Goal: Information Seeking & Learning: Learn about a topic

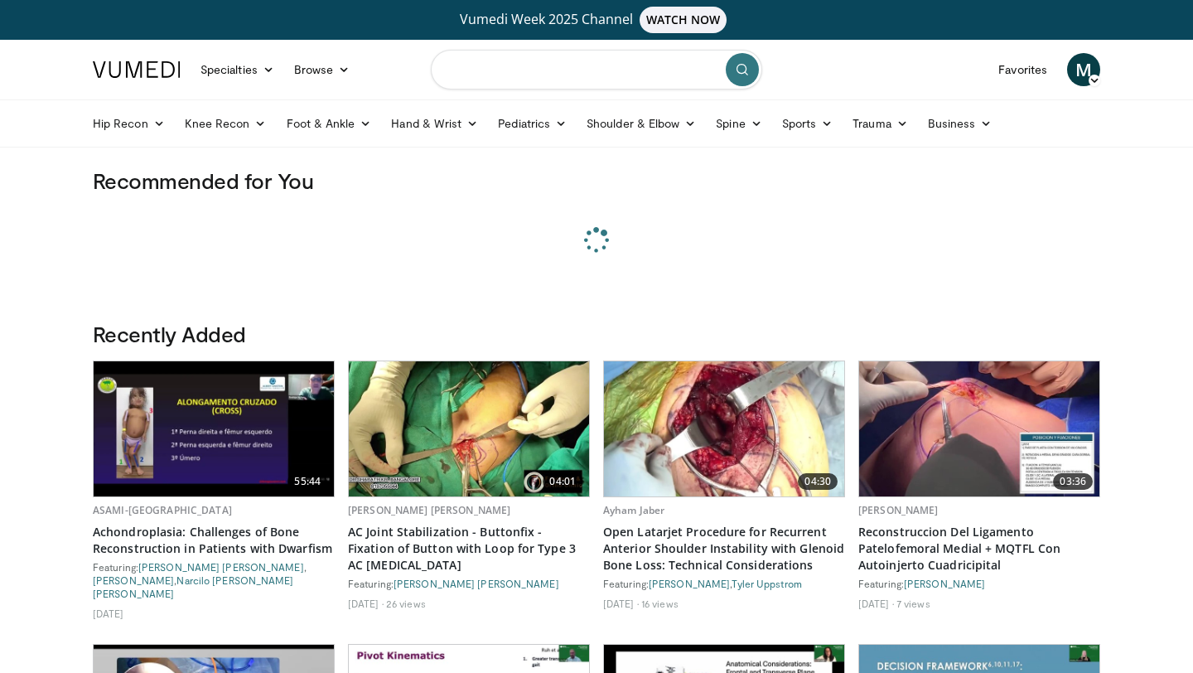
click at [511, 74] on input "Search topics, interventions" at bounding box center [596, 70] width 331 height 40
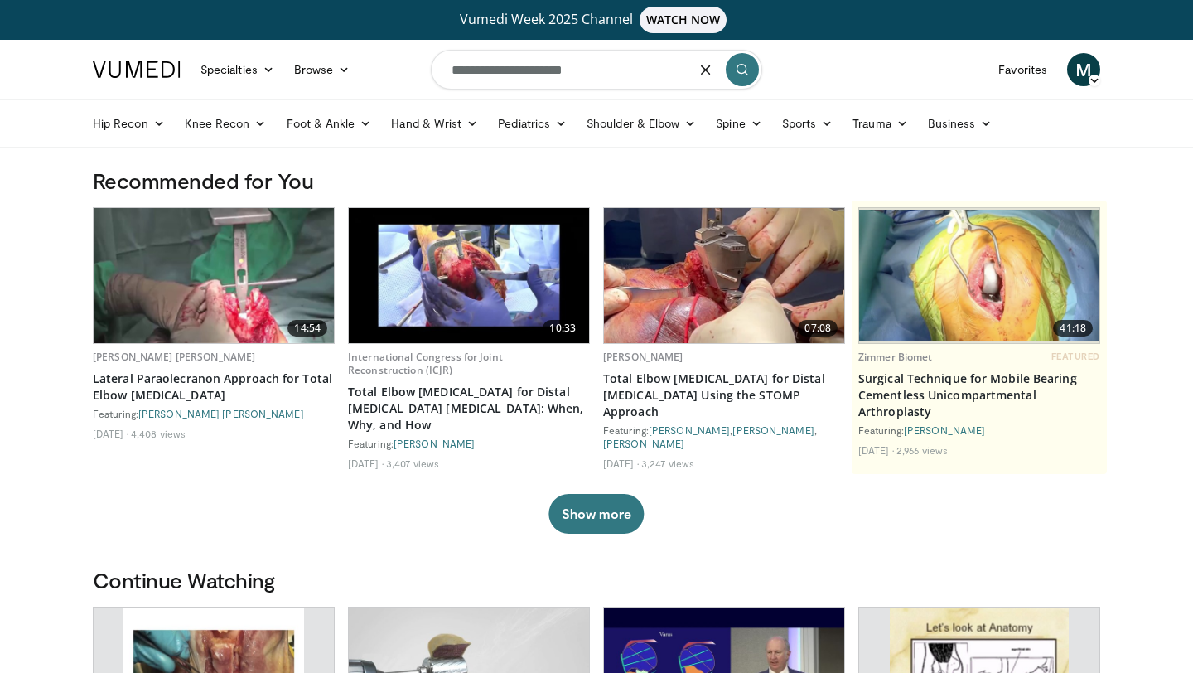
type input "**********"
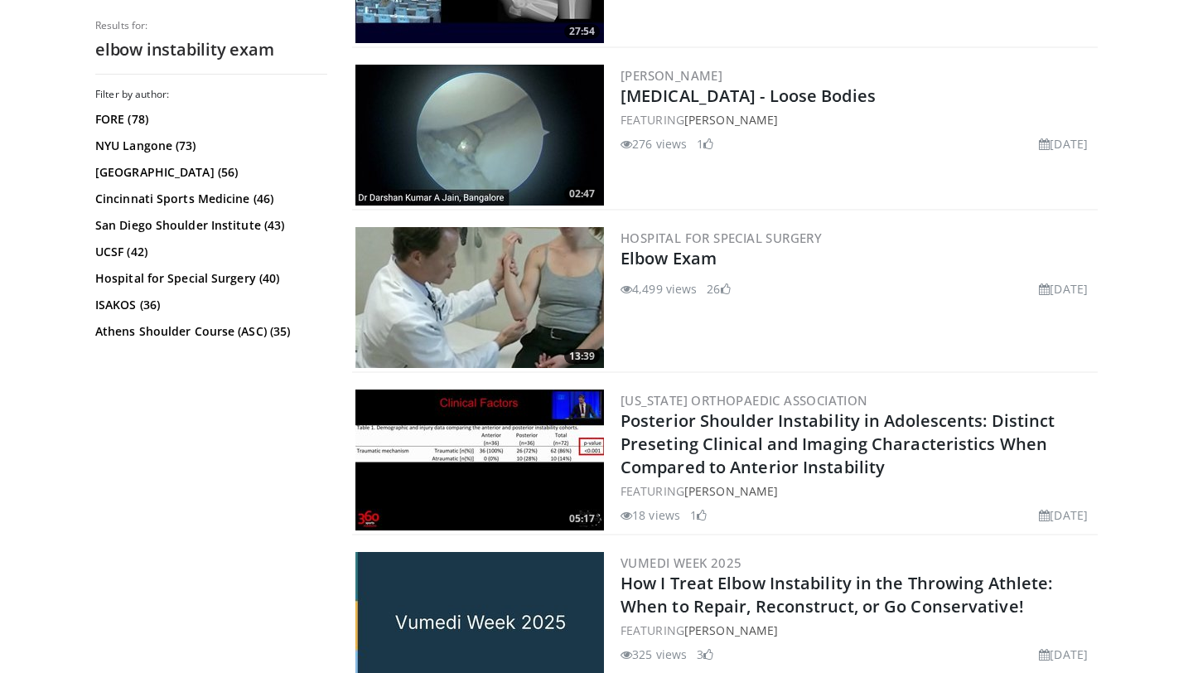
scroll to position [834, 0]
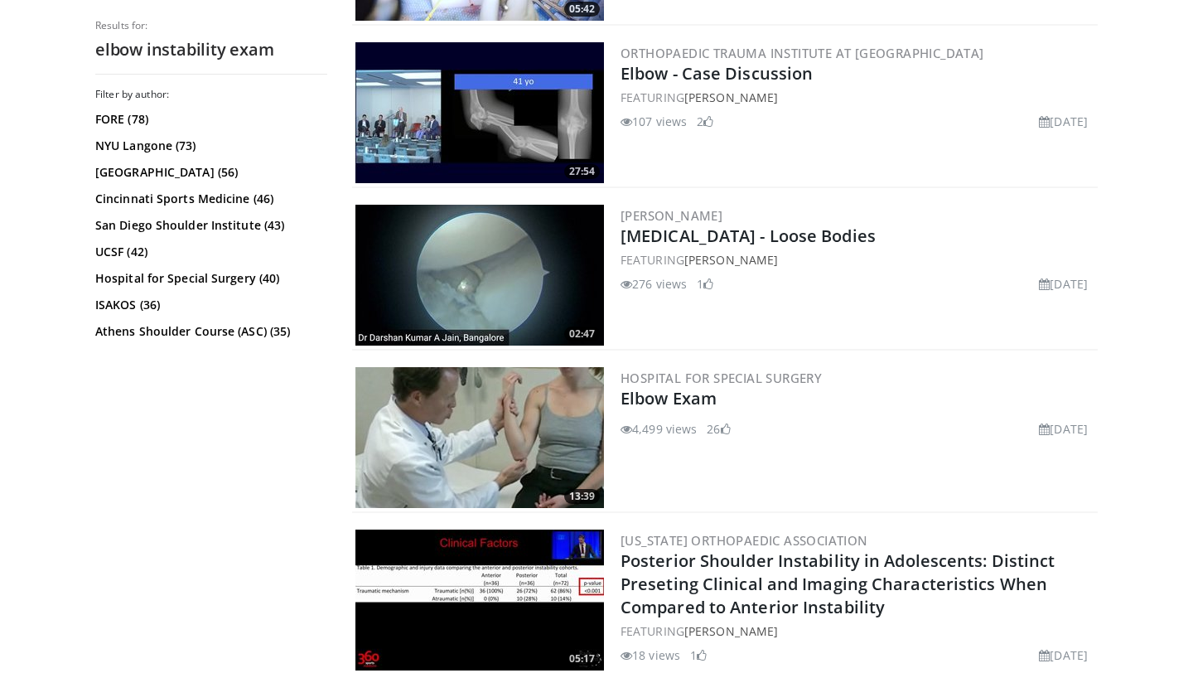
click at [489, 449] on img at bounding box center [479, 437] width 249 height 141
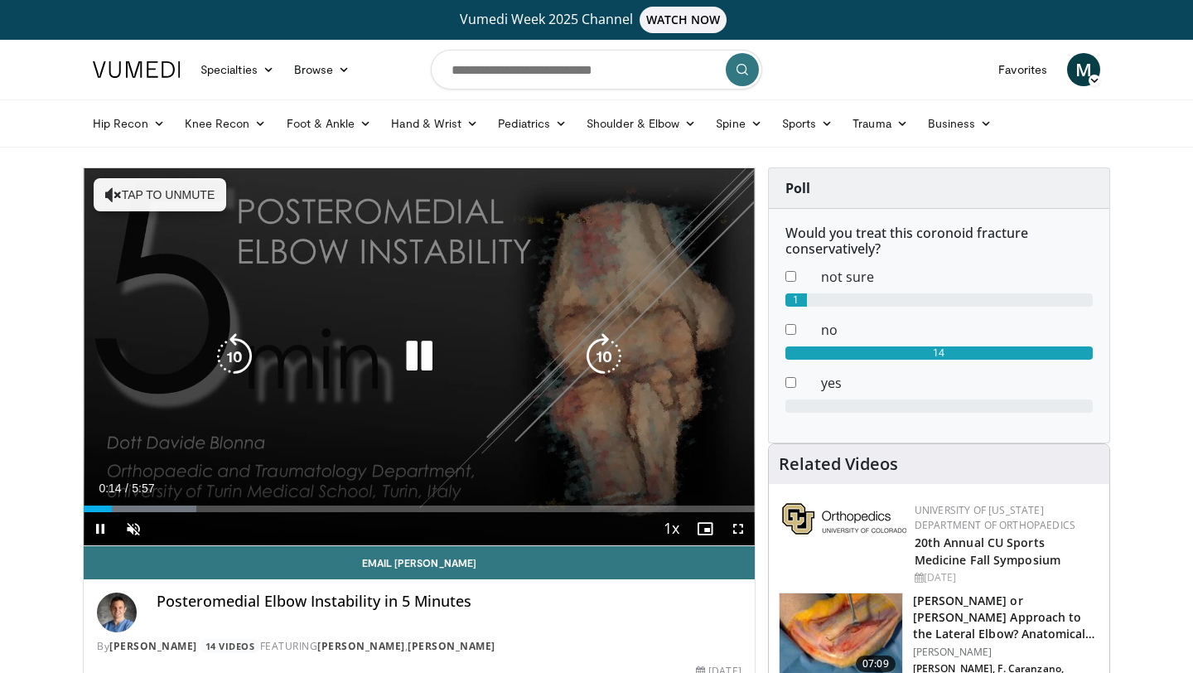
click at [119, 193] on icon "Video Player" at bounding box center [113, 194] width 17 height 17
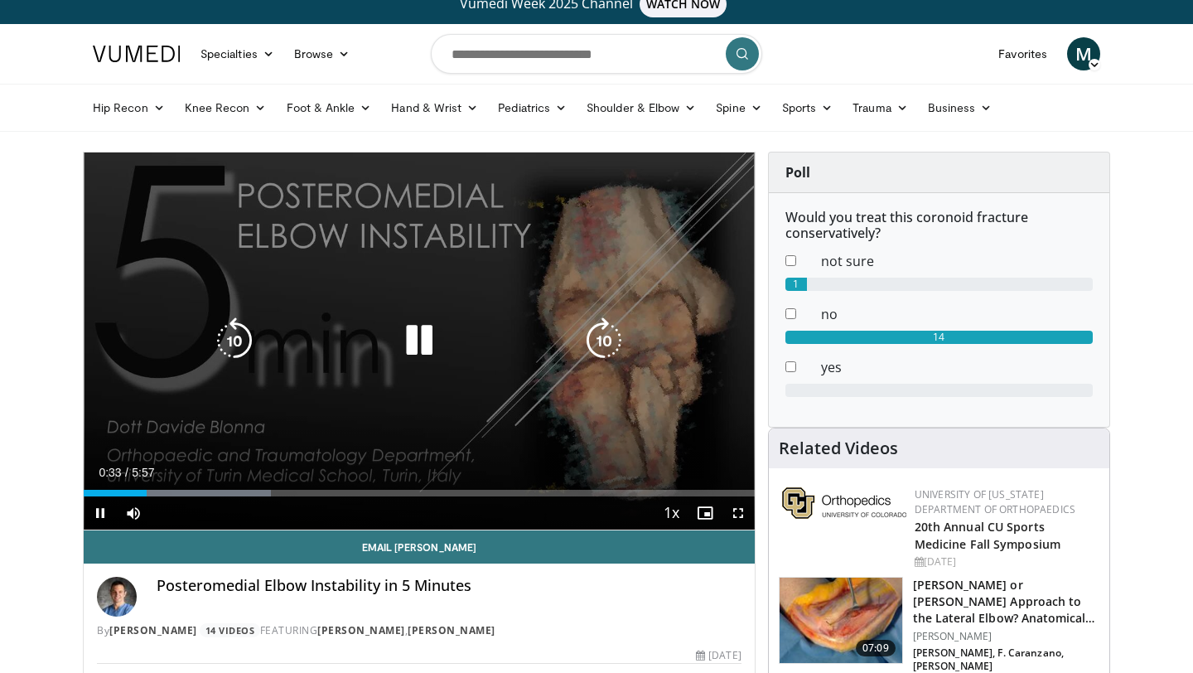
scroll to position [20, 0]
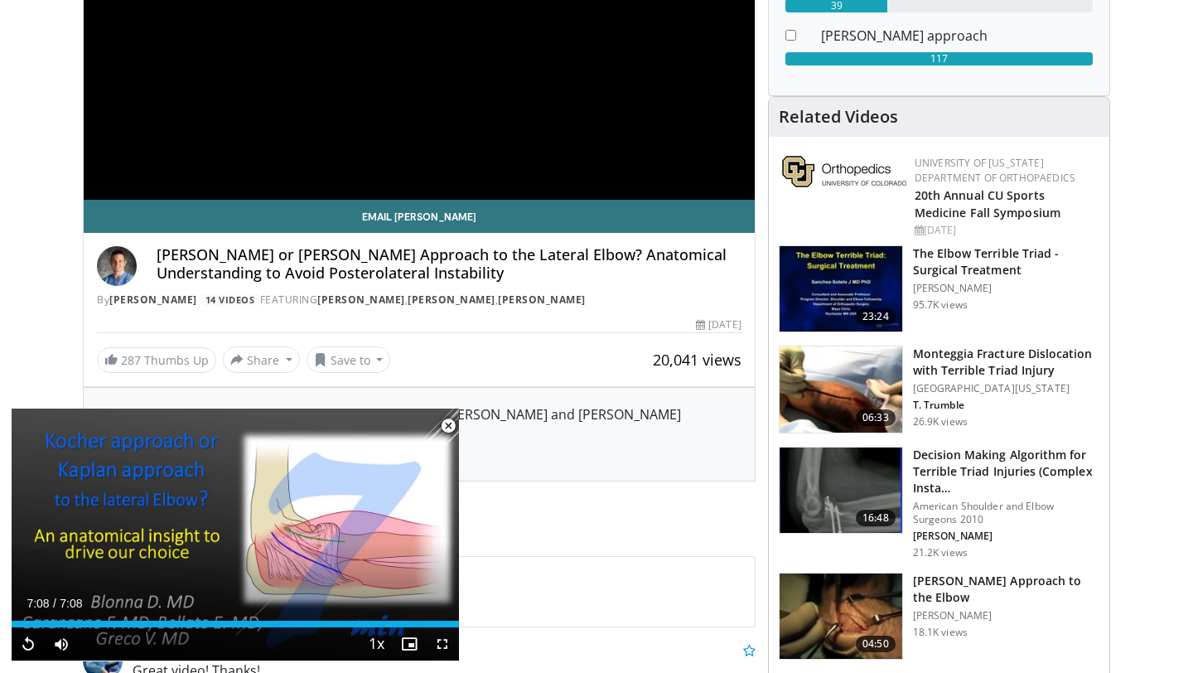
scroll to position [357, 0]
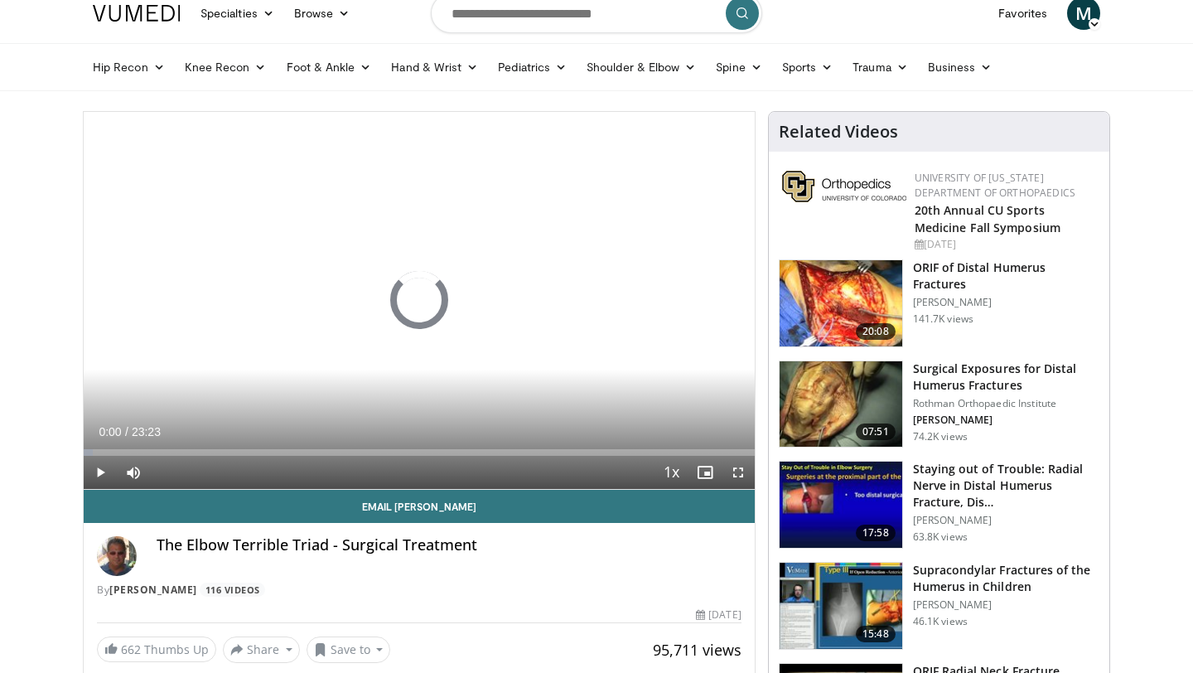
scroll to position [58, 0]
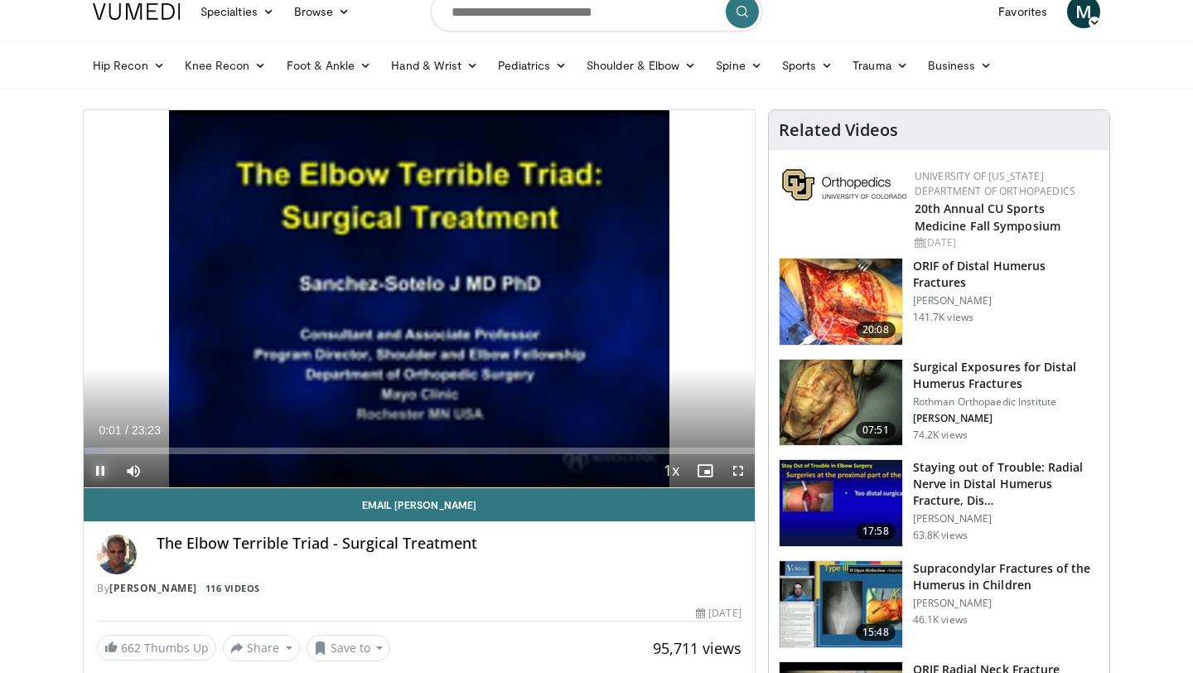
click at [100, 470] on span "Video Player" at bounding box center [100, 470] width 33 height 33
click at [525, 4] on input "Search topics, interventions" at bounding box center [596, 12] width 331 height 40
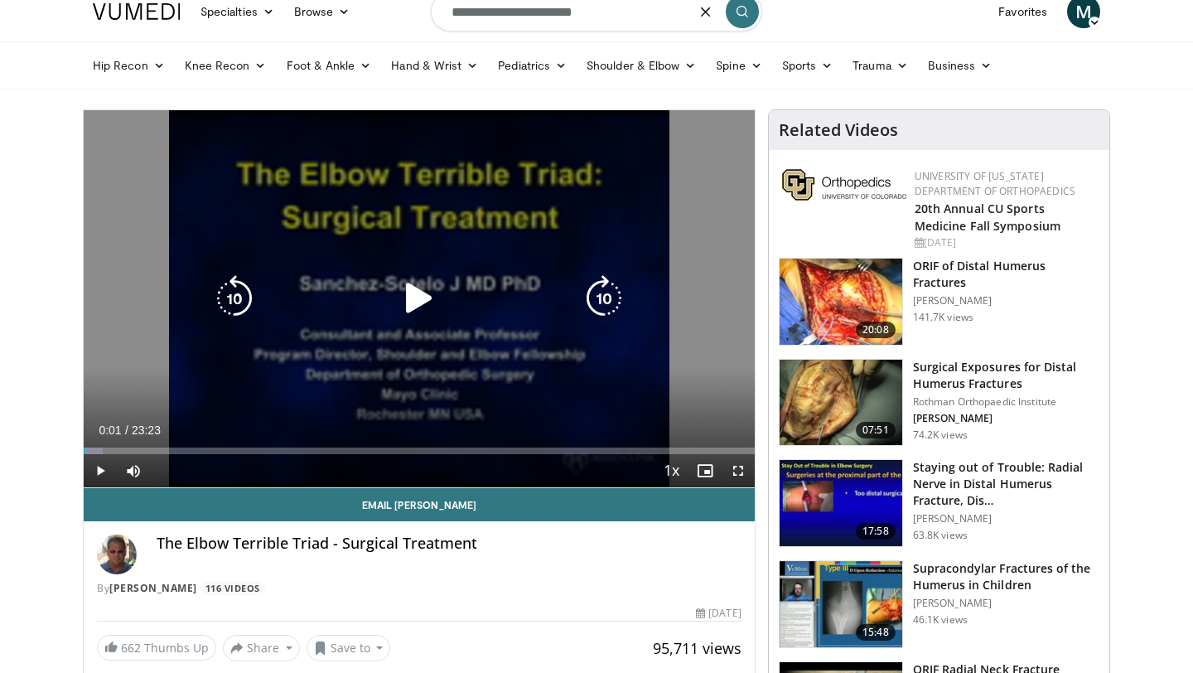
type input "**********"
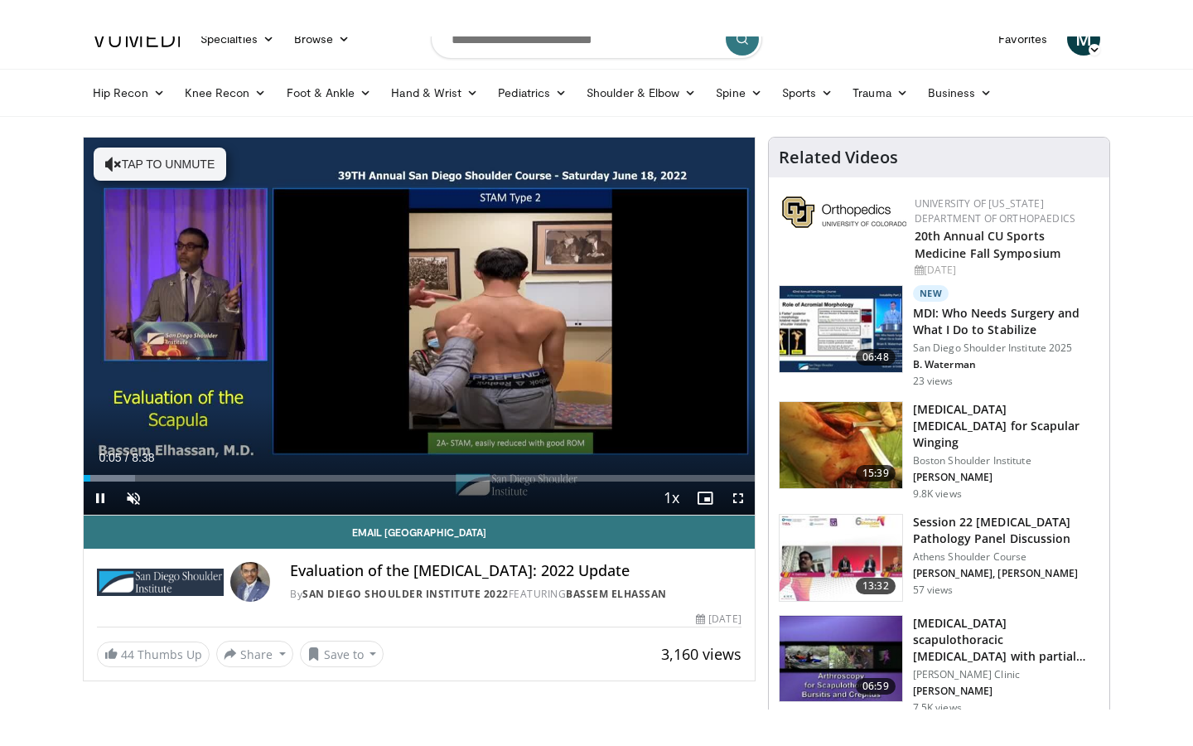
scroll to position [64, 0]
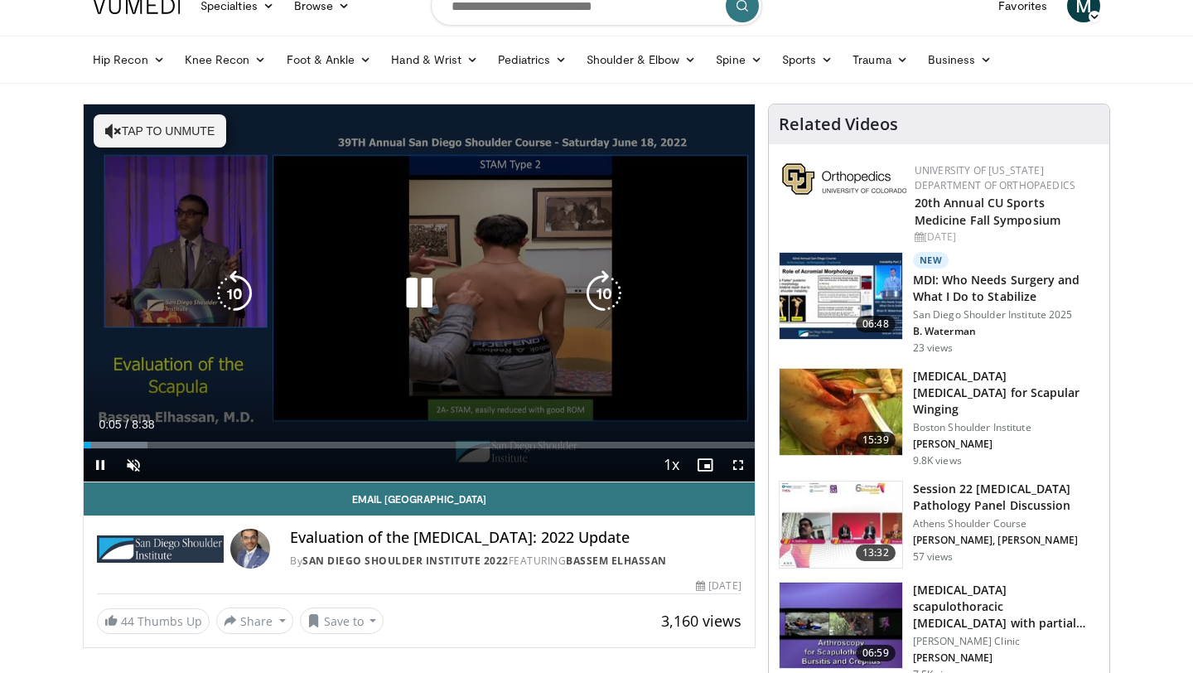
click at [148, 133] on button "Tap to unmute" at bounding box center [160, 130] width 133 height 33
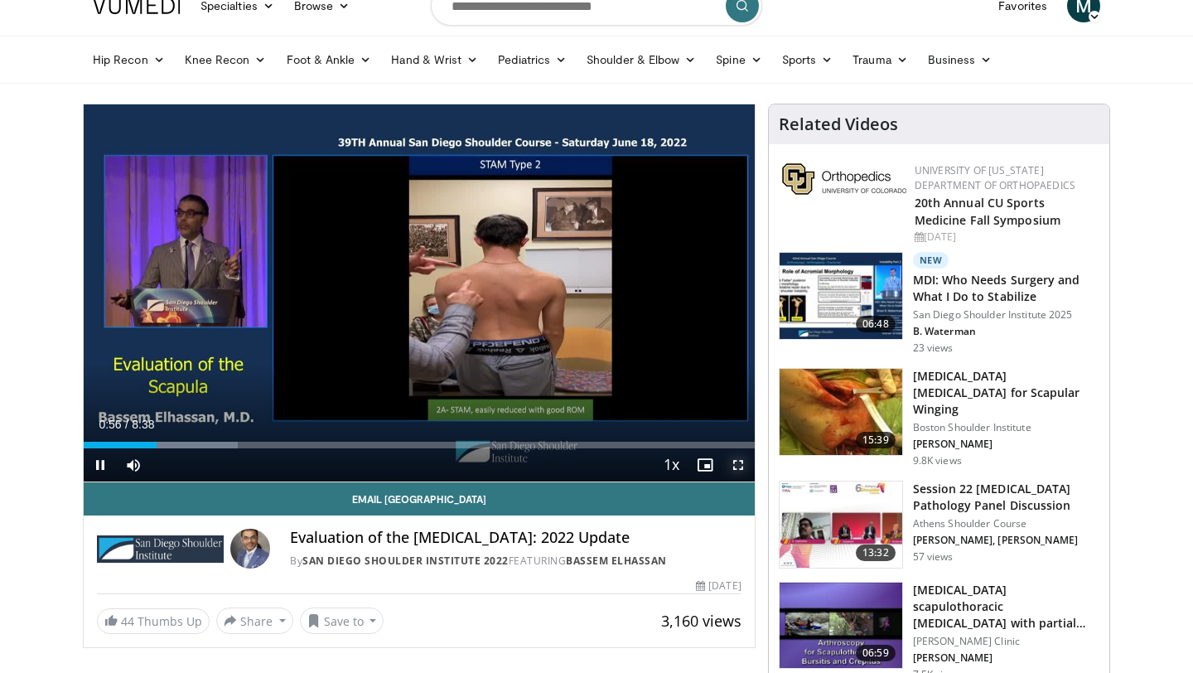
click at [740, 470] on span "Video Player" at bounding box center [738, 464] width 33 height 33
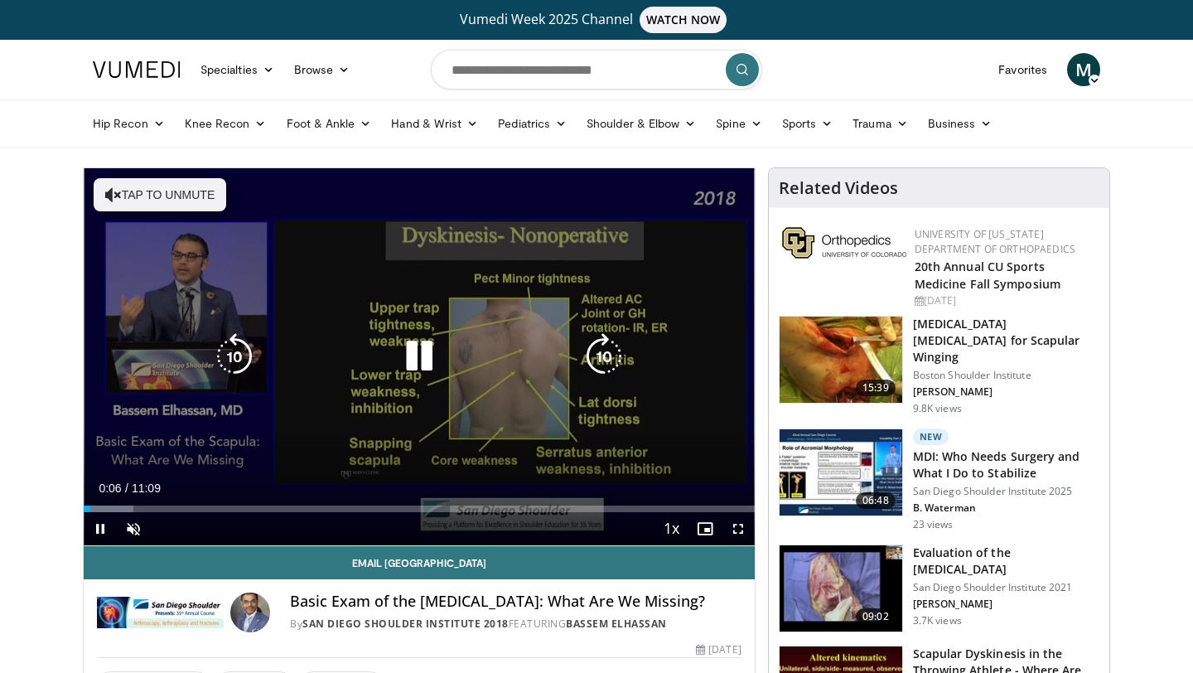
click at [187, 181] on button "Tap to unmute" at bounding box center [160, 194] width 133 height 33
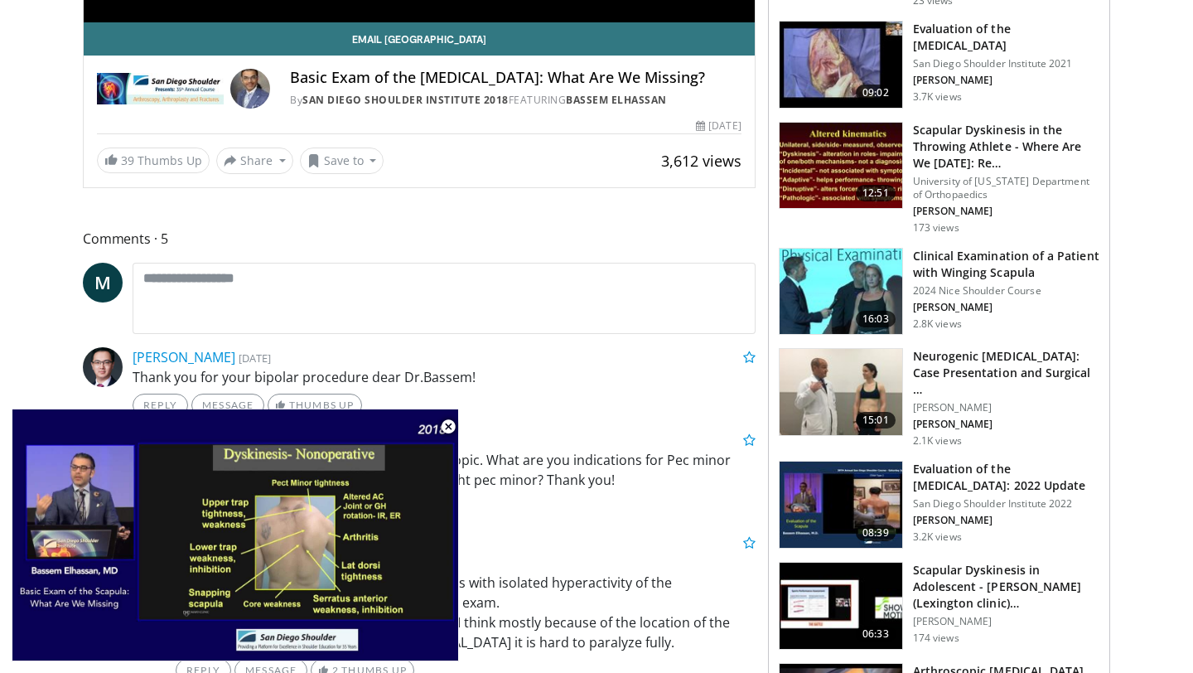
scroll to position [510, 0]
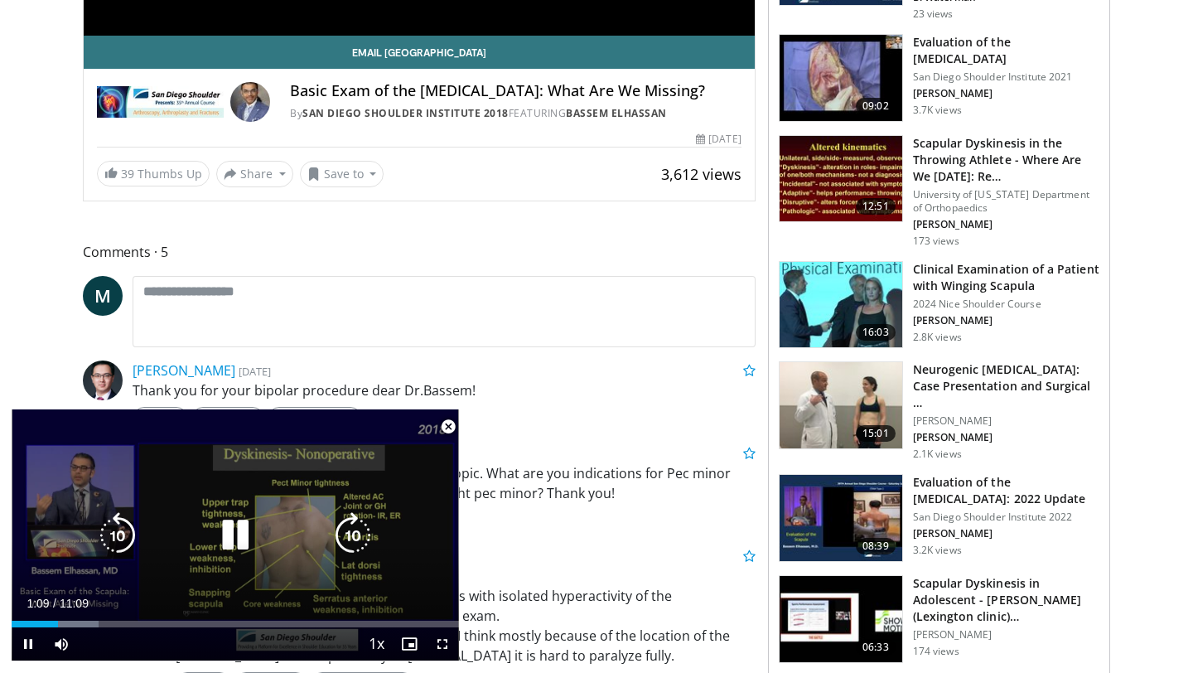
click at [229, 521] on icon "Video Player" at bounding box center [235, 535] width 46 height 46
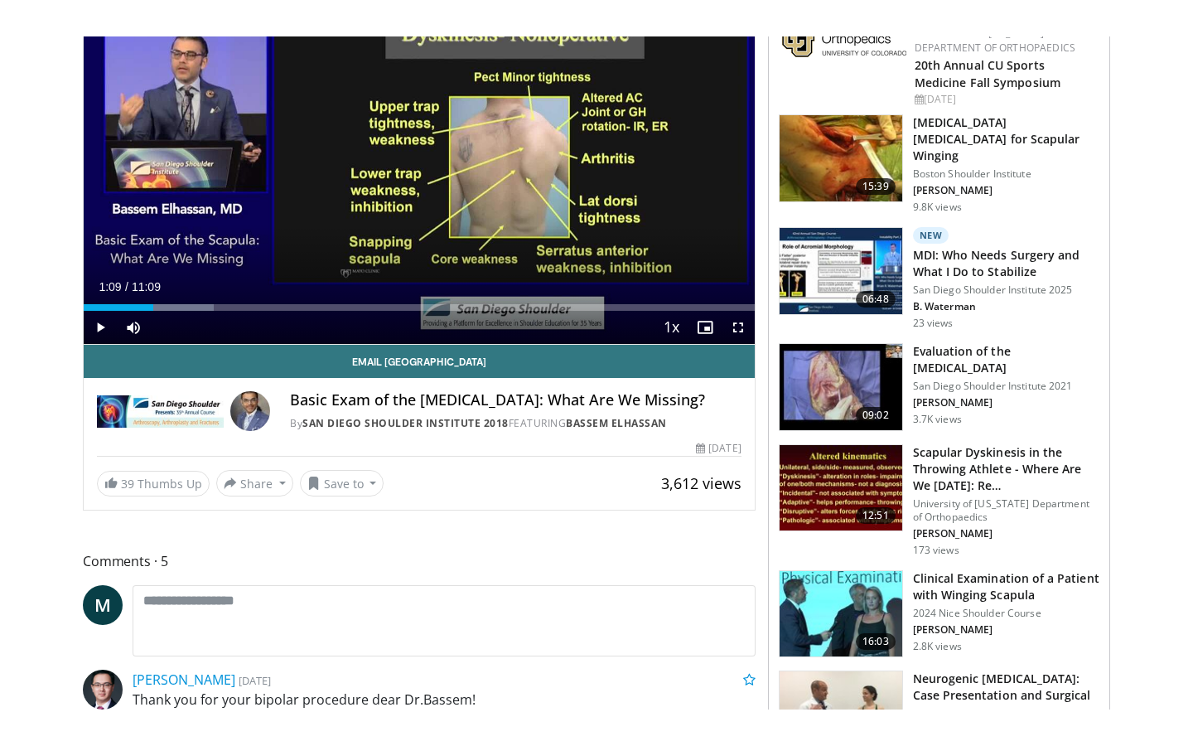
scroll to position [198, 0]
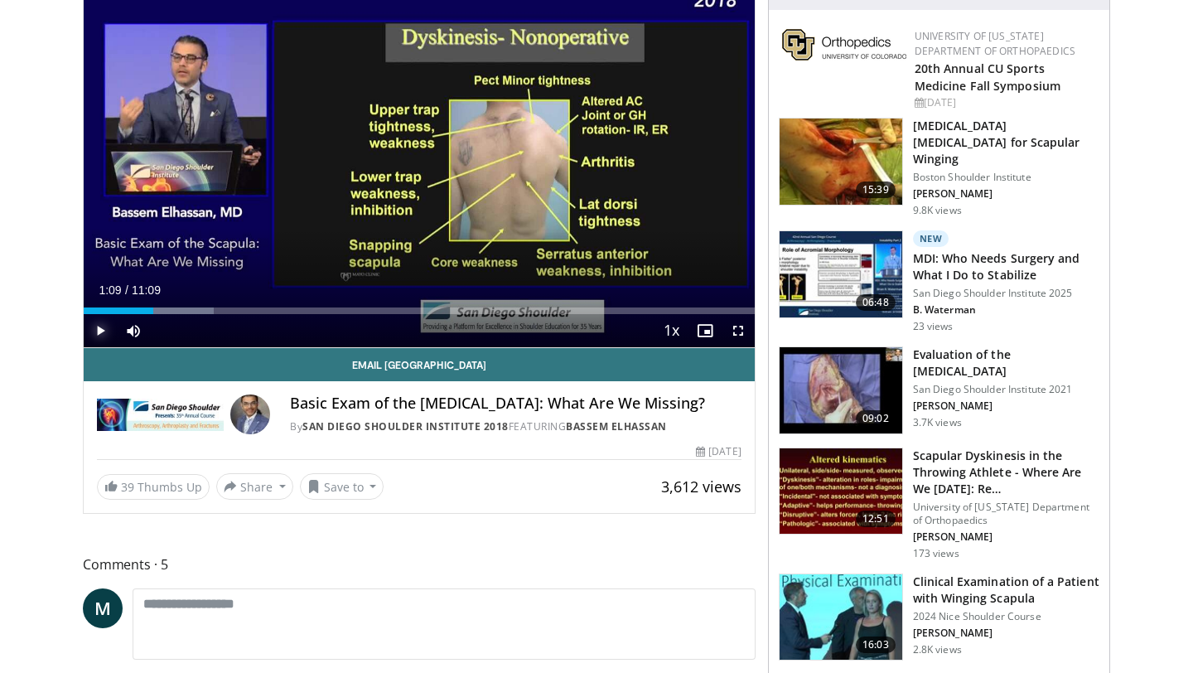
click at [100, 333] on span "Video Player" at bounding box center [100, 330] width 33 height 33
click at [736, 335] on span "Video Player" at bounding box center [738, 330] width 33 height 33
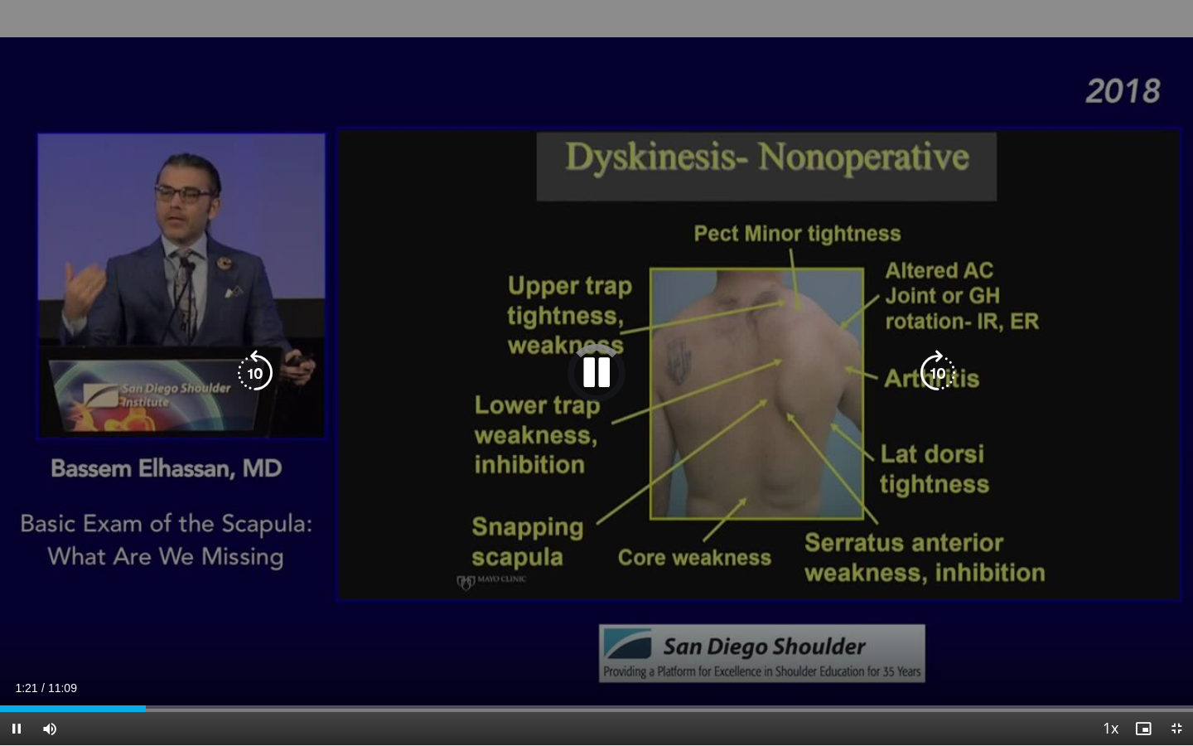
click at [415, 155] on div "10 seconds Tap to unmute" at bounding box center [596, 372] width 1193 height 745
click at [600, 372] on icon "Video Player" at bounding box center [596, 373] width 46 height 46
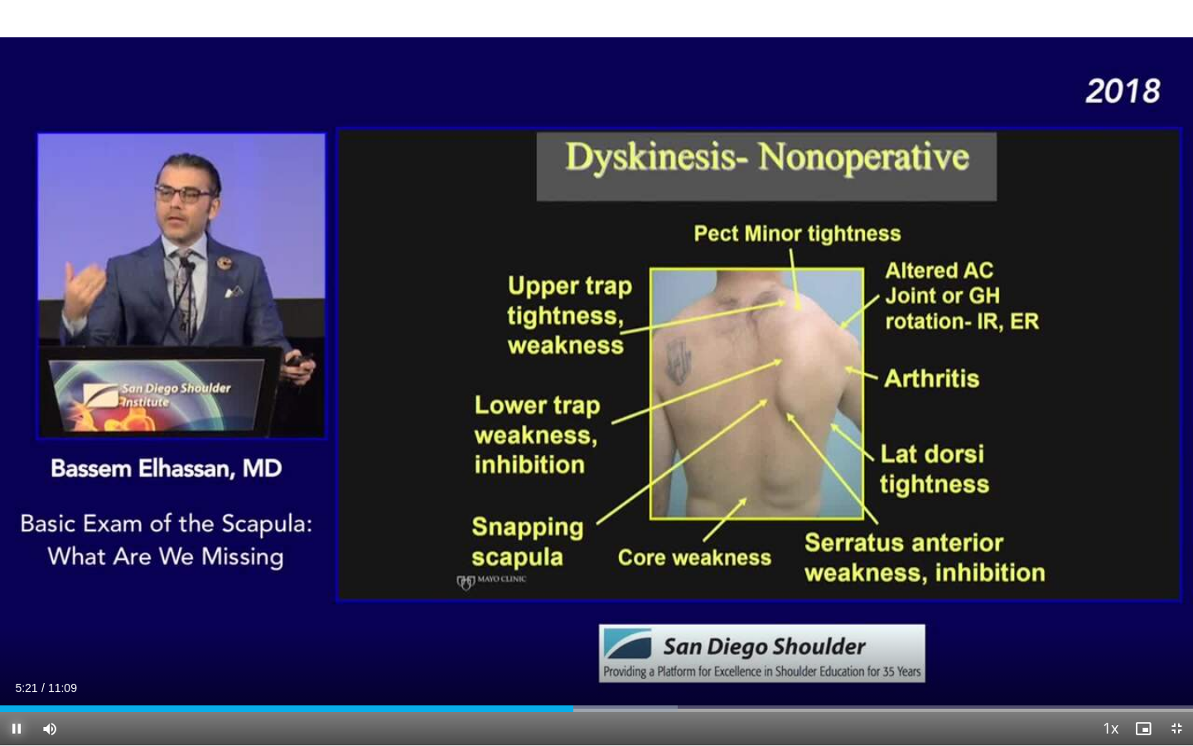
click at [18, 672] on span "Video Player" at bounding box center [16, 728] width 33 height 33
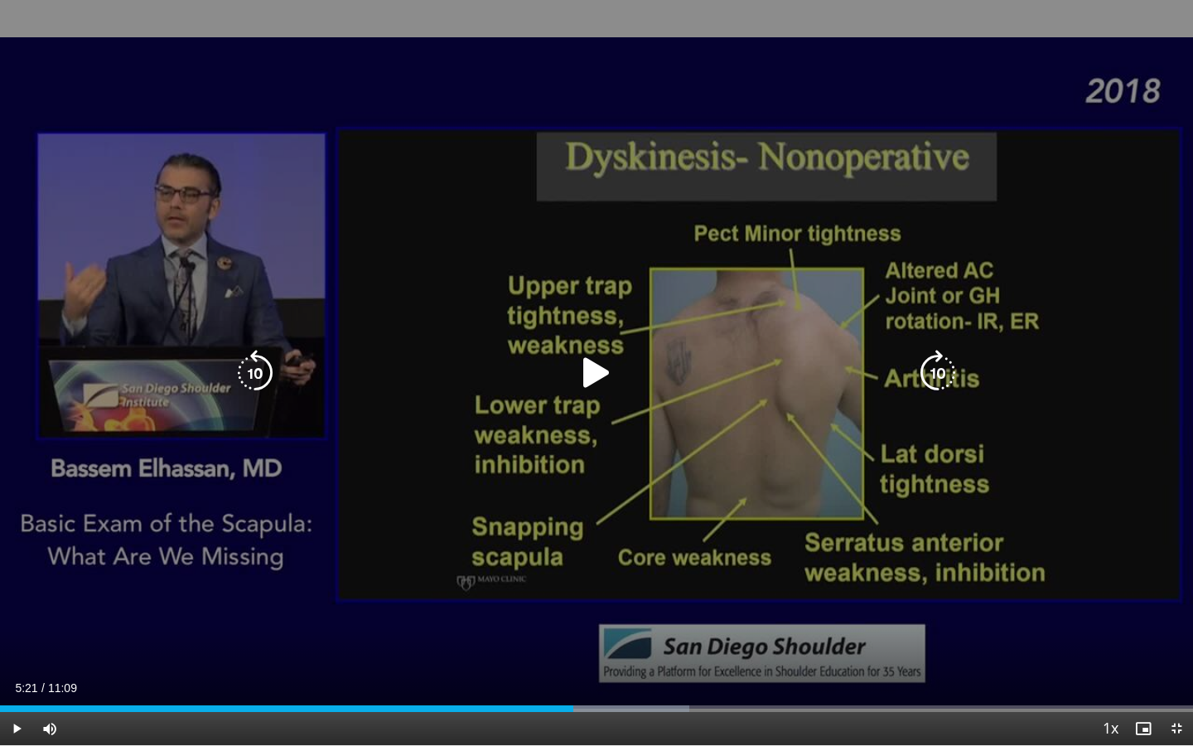
click at [587, 367] on icon "Video Player" at bounding box center [596, 373] width 46 height 46
click at [590, 370] on icon "Video Player" at bounding box center [596, 373] width 46 height 46
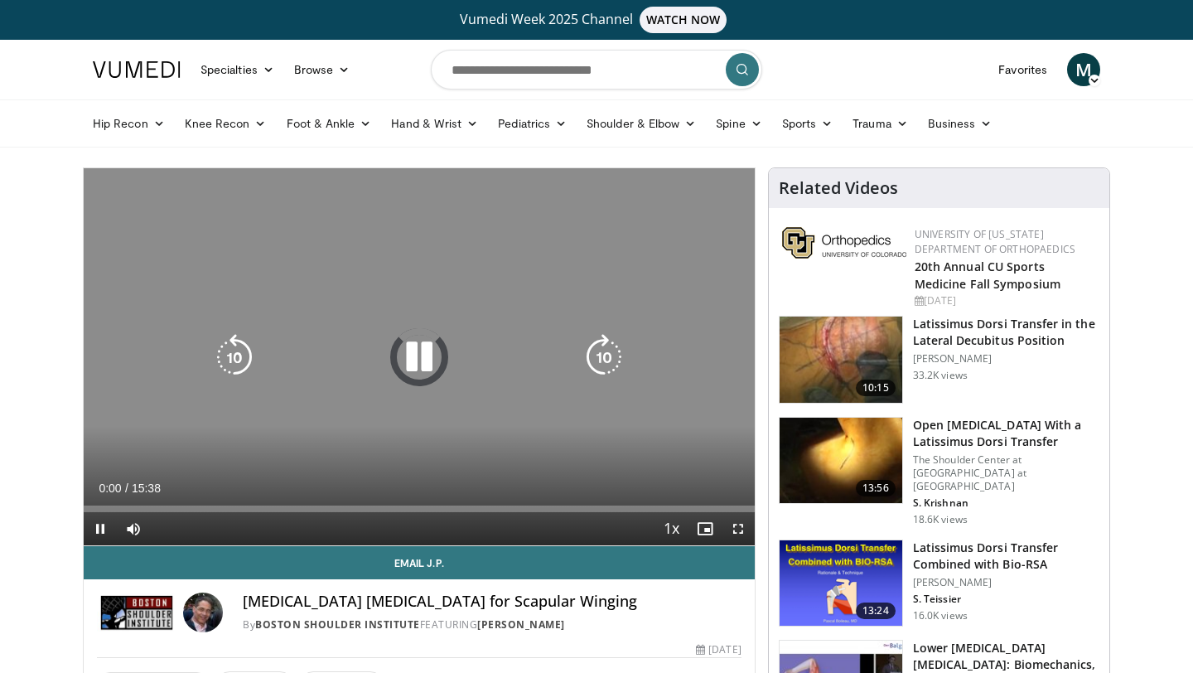
click at [417, 350] on icon "Video Player" at bounding box center [419, 357] width 46 height 46
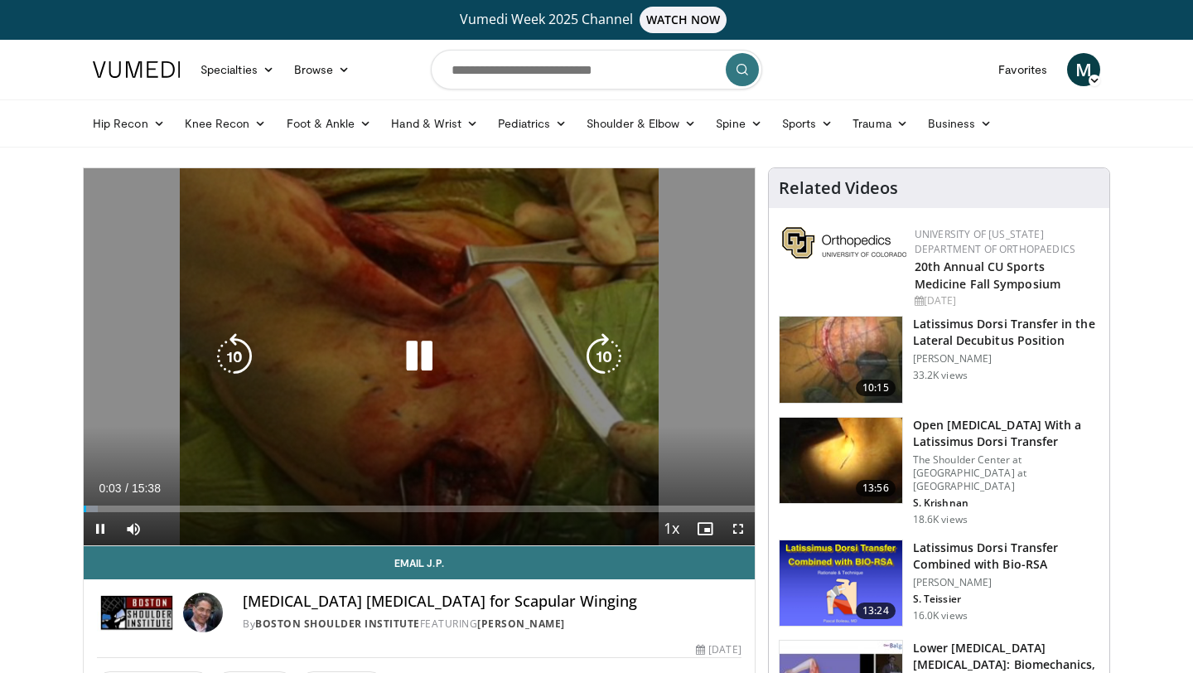
click at [421, 355] on icon "Video Player" at bounding box center [419, 356] width 46 height 46
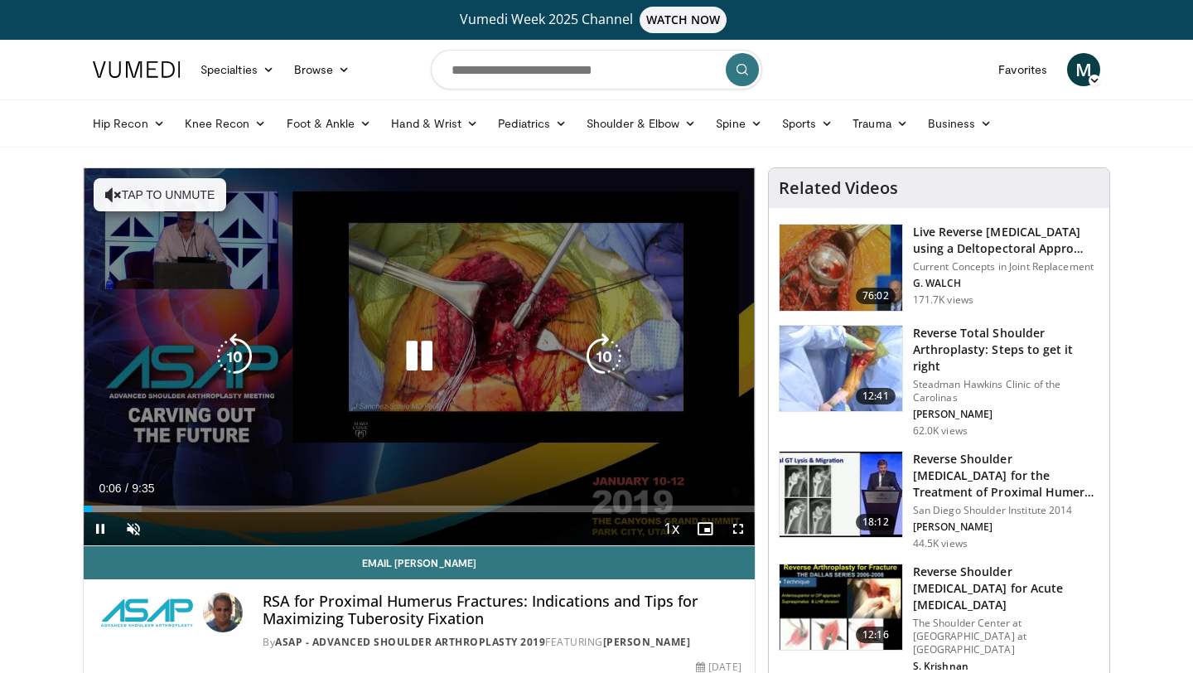
click at [413, 345] on icon "Video Player" at bounding box center [419, 356] width 46 height 46
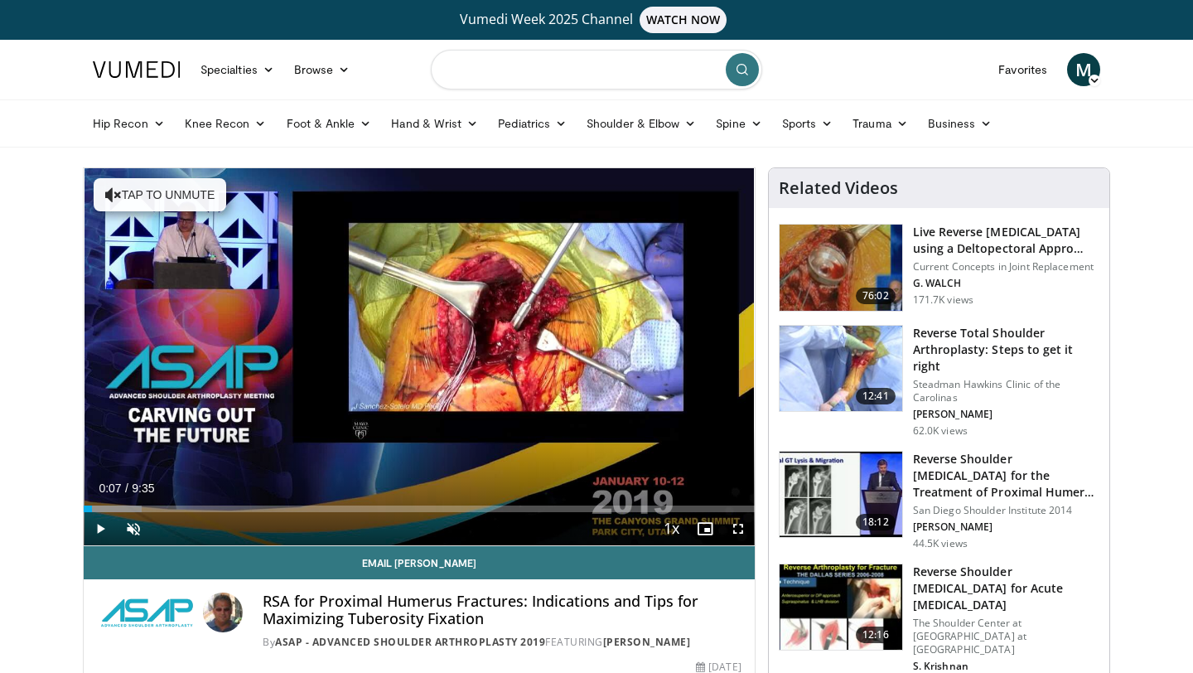
click at [582, 81] on input "Search topics, interventions" at bounding box center [596, 70] width 331 height 40
type input "**********"
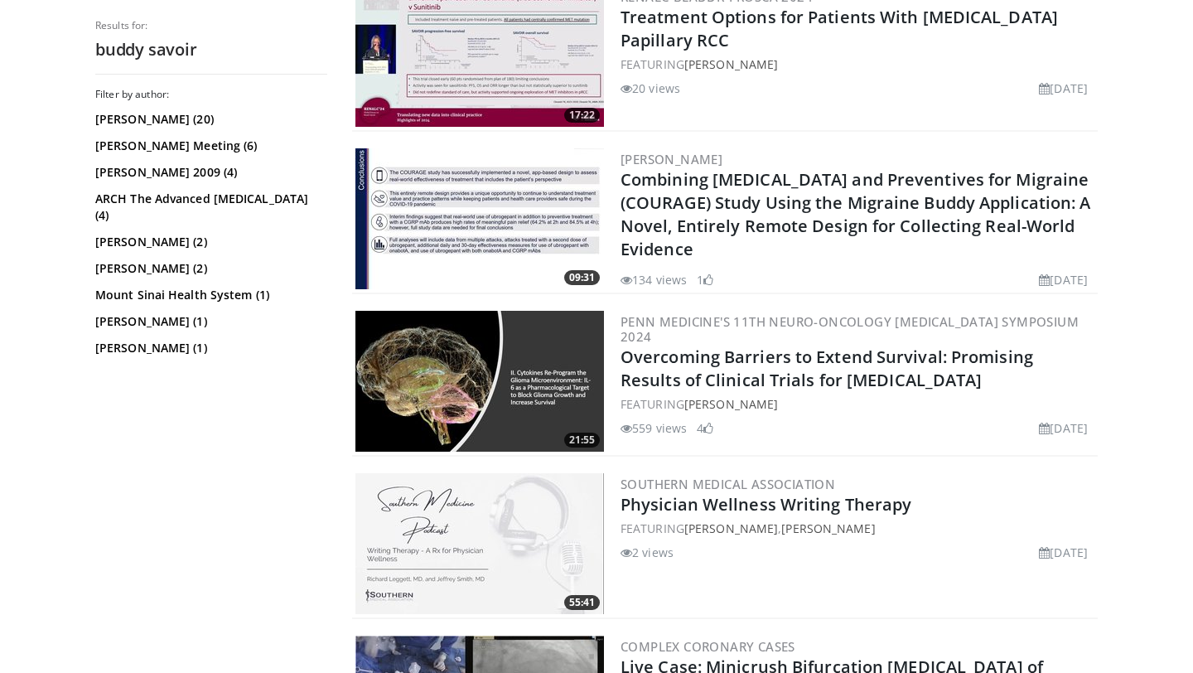
scroll to position [570, 0]
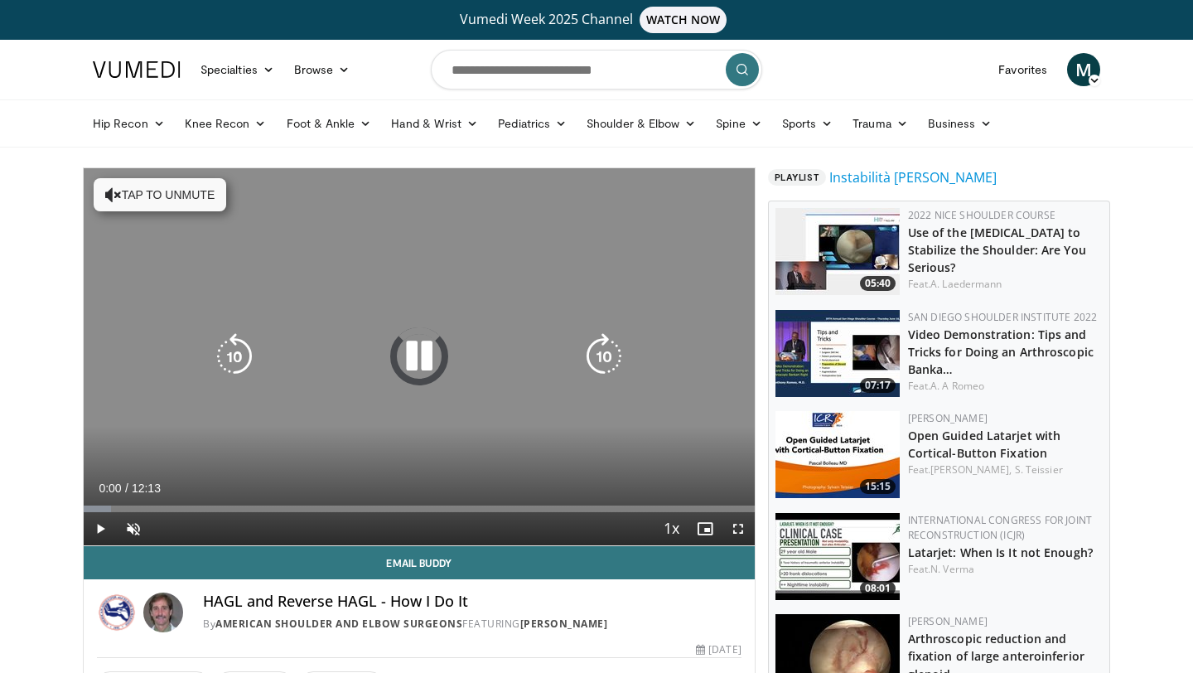
click at [123, 193] on button "Tap to unmute" at bounding box center [160, 194] width 133 height 33
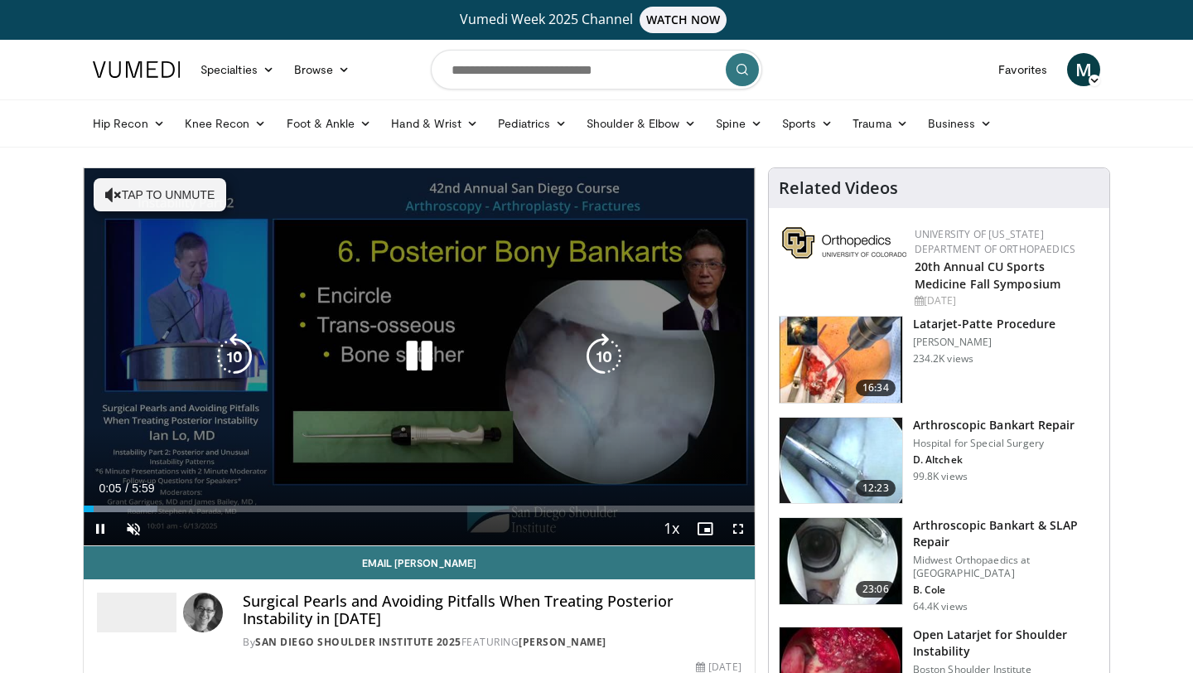
click at [143, 191] on button "Tap to unmute" at bounding box center [160, 194] width 133 height 33
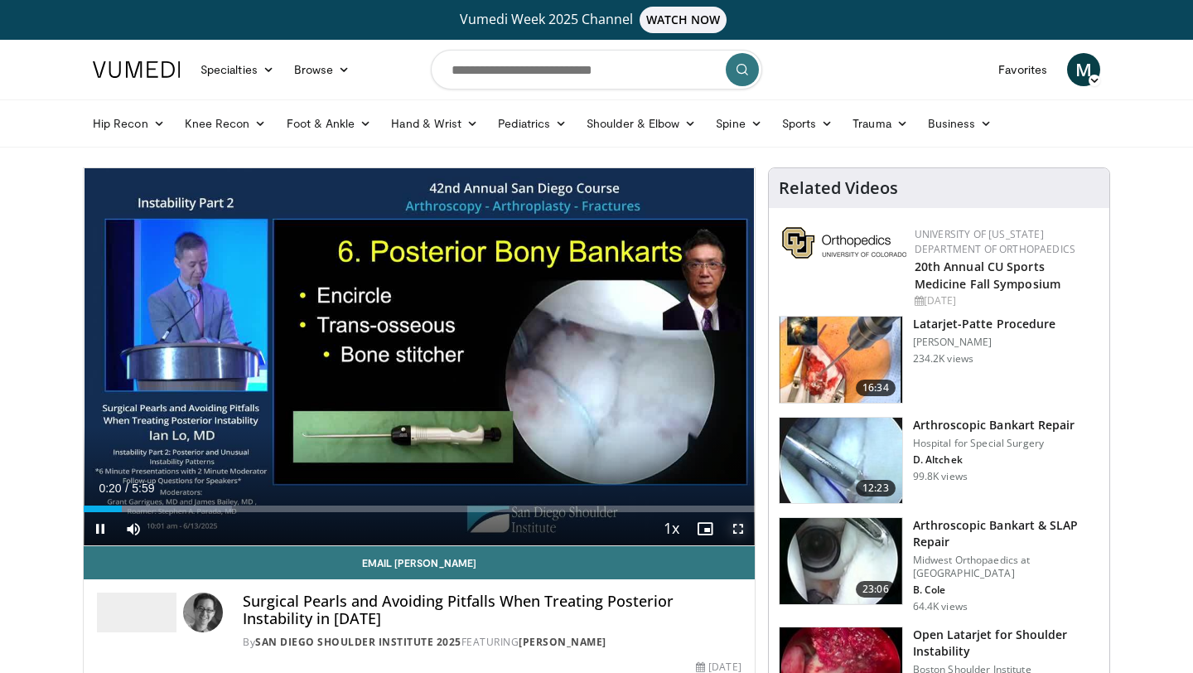
click at [738, 523] on span "Video Player" at bounding box center [738, 528] width 33 height 33
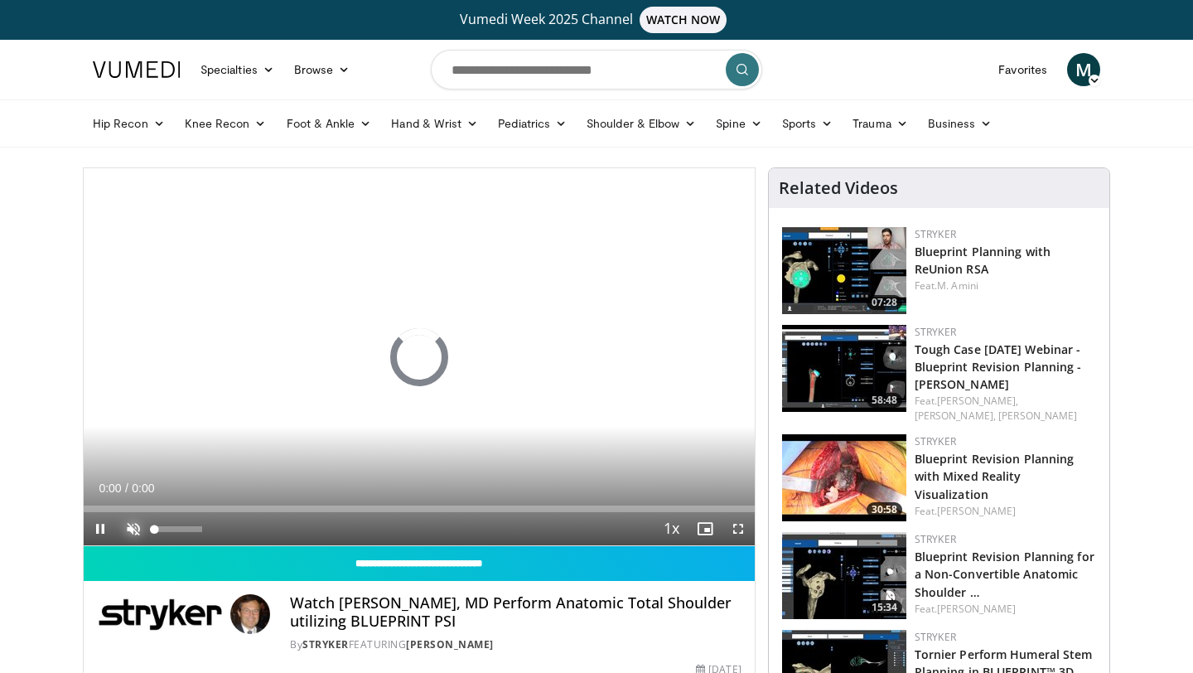
click at [131, 531] on span "Video Player" at bounding box center [133, 528] width 33 height 33
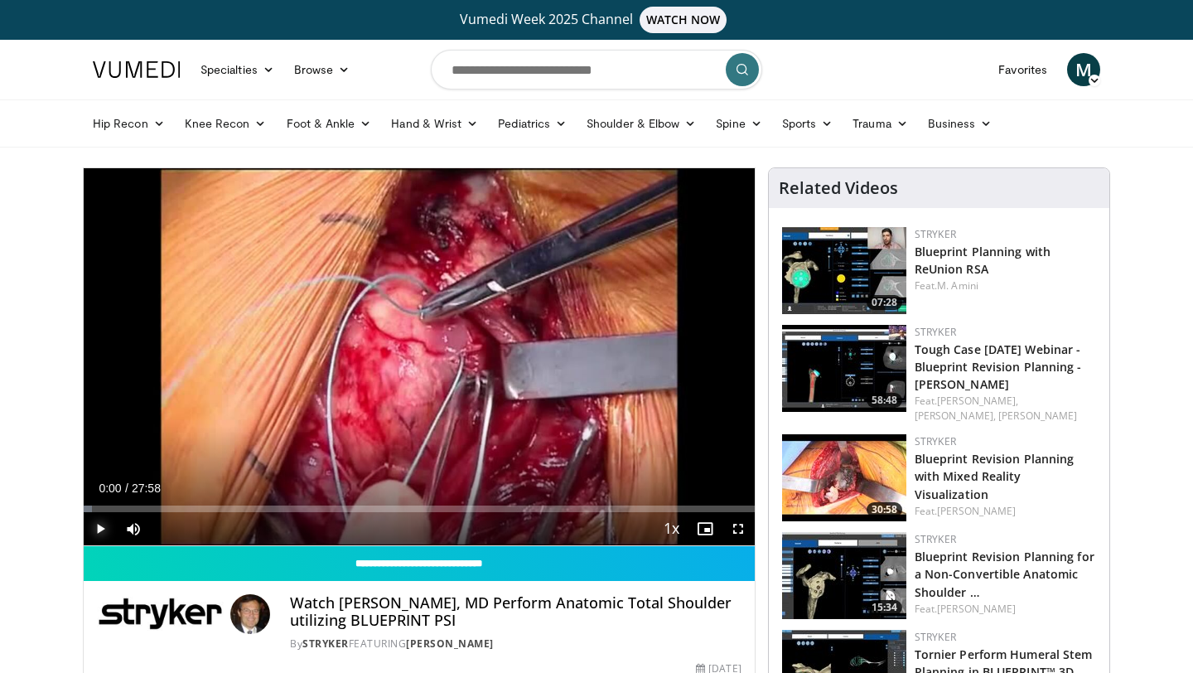
click at [104, 529] on span "Video Player" at bounding box center [100, 528] width 33 height 33
click at [94, 527] on span "Video Player" at bounding box center [100, 528] width 33 height 33
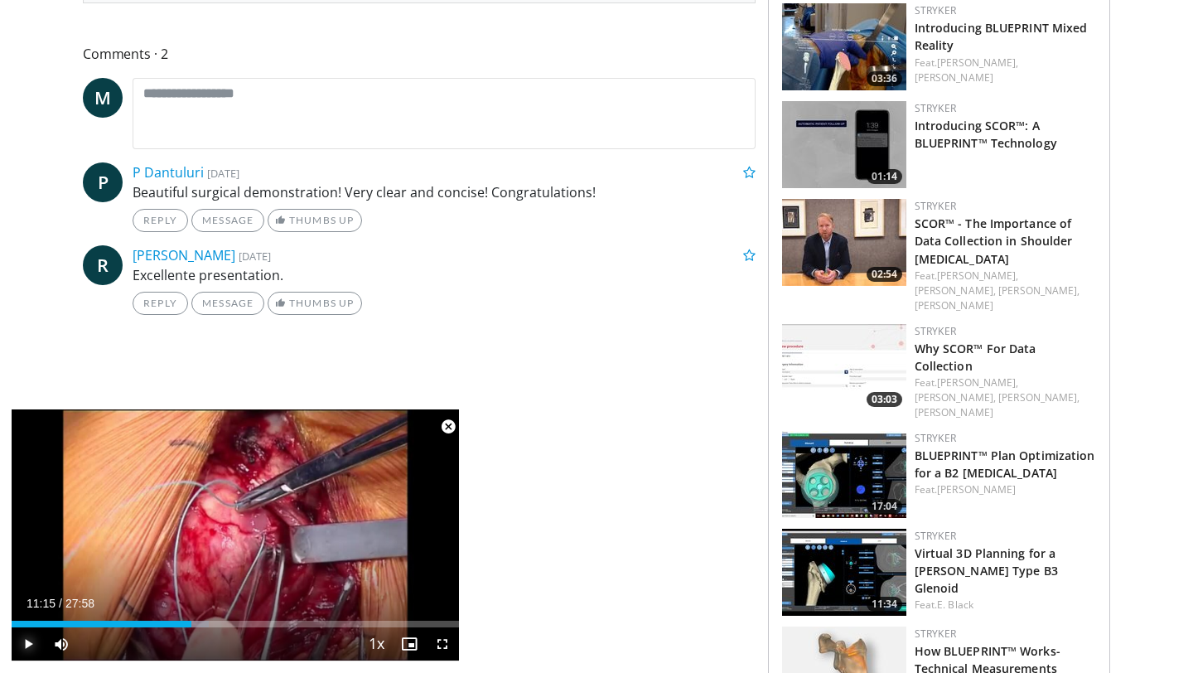
scroll to position [826, 0]
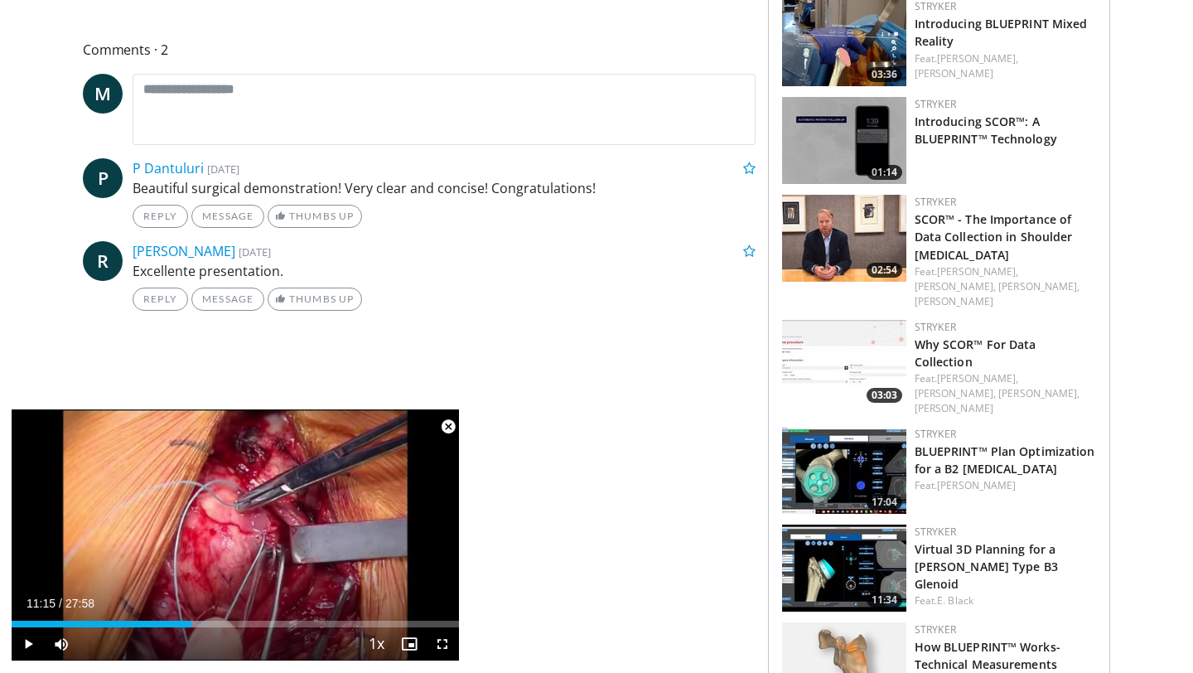
click at [446, 429] on span "Video Player" at bounding box center [448, 426] width 33 height 33
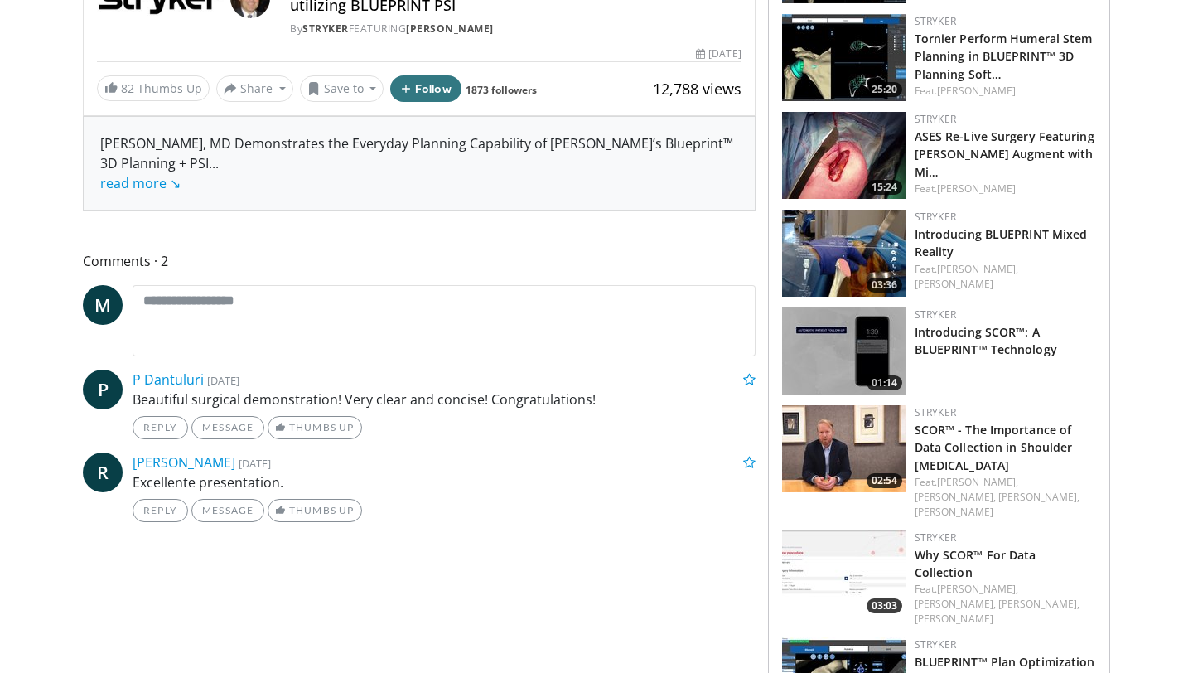
scroll to position [0, 0]
